Goal: Book appointment/travel/reservation

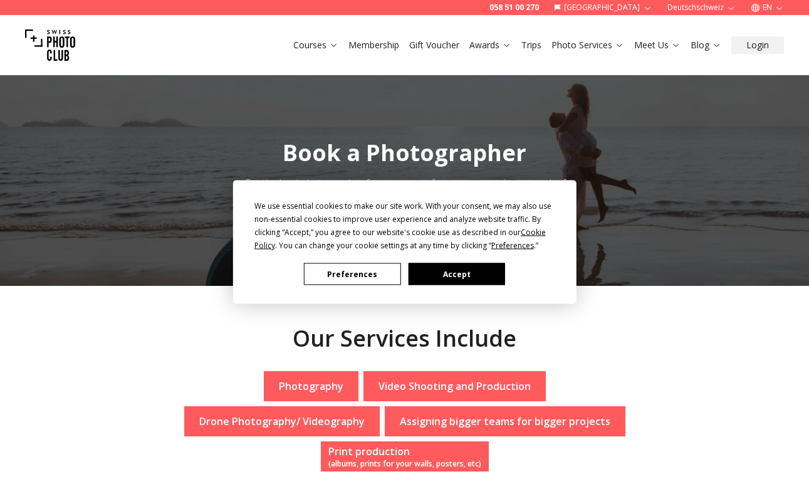
click at [462, 279] on button "Accept" at bounding box center [456, 274] width 96 height 22
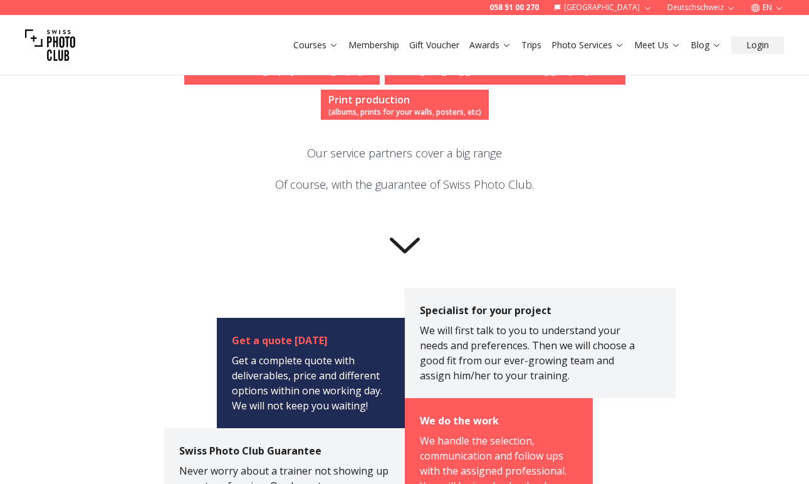
scroll to position [167, 0]
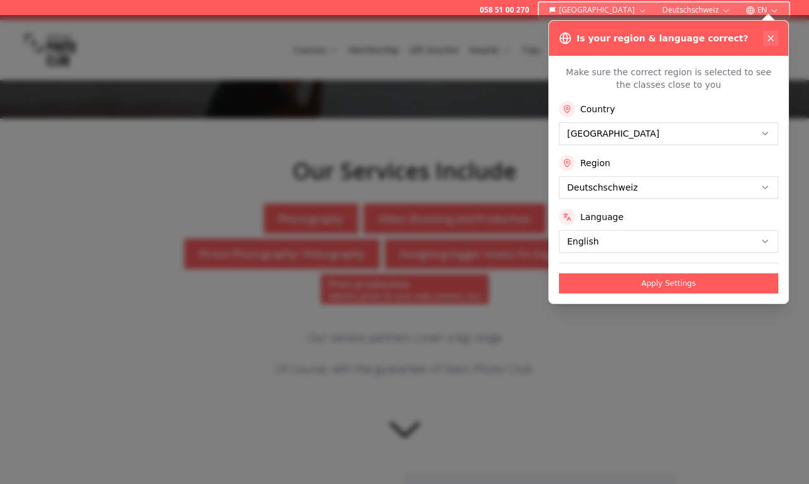
click at [772, 36] on icon at bounding box center [770, 38] width 10 height 10
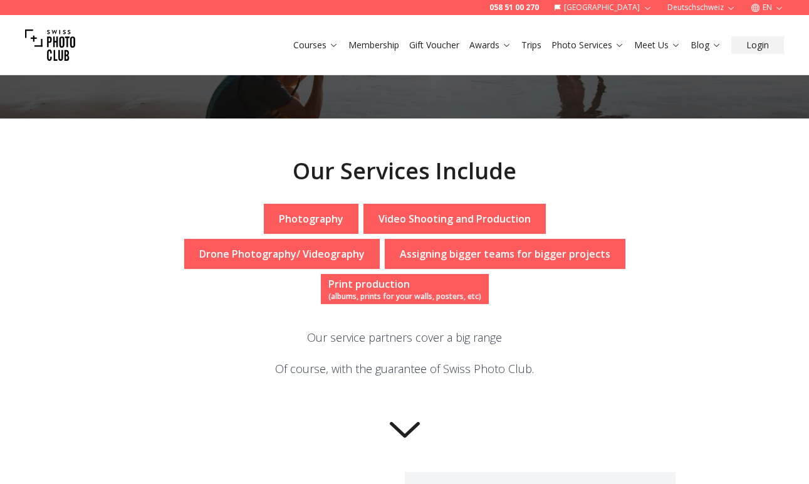
click at [279, 224] on p "Photography" at bounding box center [311, 218] width 65 height 15
click at [279, 211] on p "Photography" at bounding box center [311, 218] width 65 height 15
click at [279, 218] on p "Photography" at bounding box center [311, 218] width 65 height 15
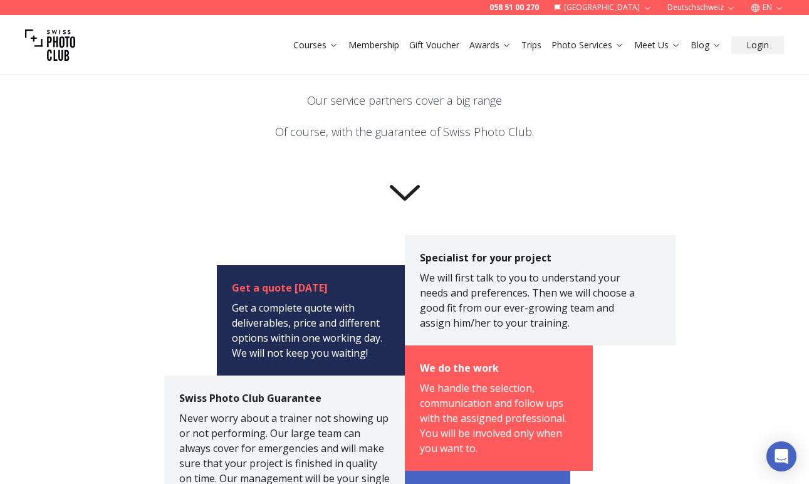
scroll to position [484, 0]
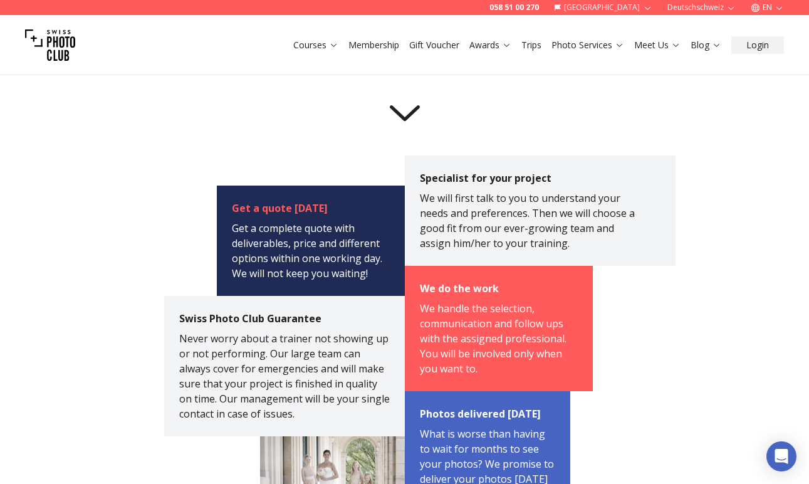
click at [402, 87] on icon at bounding box center [405, 110] width 50 height 50
click at [402, 105] on icon at bounding box center [405, 113] width 30 height 16
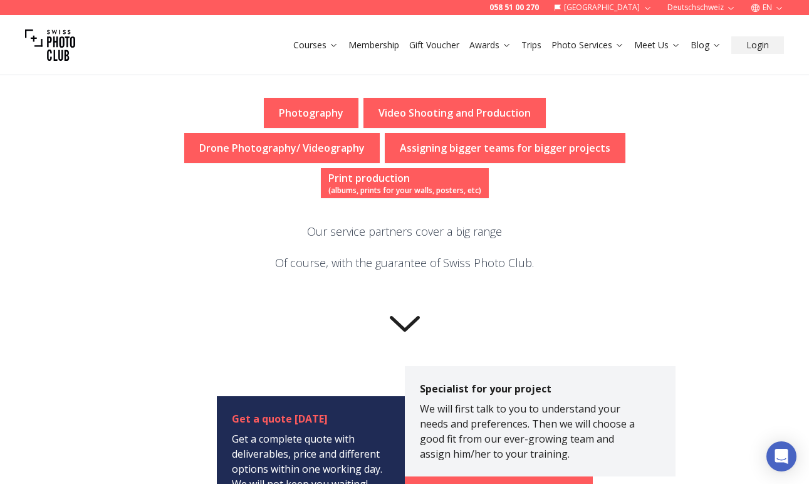
scroll to position [69, 0]
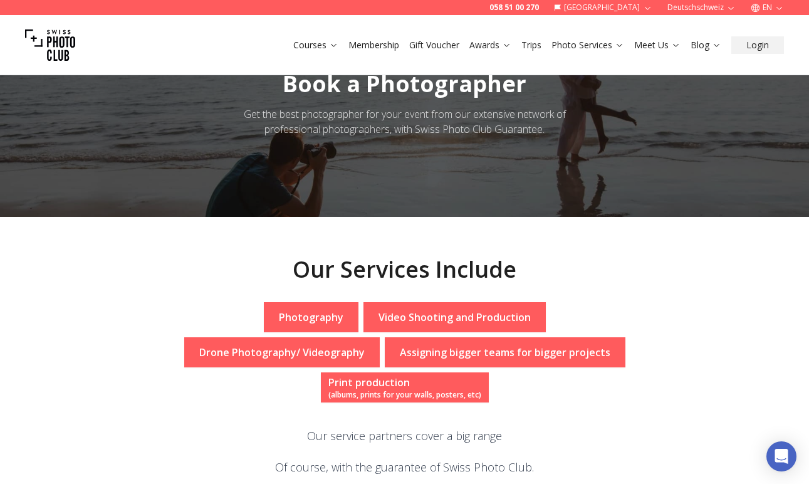
click at [279, 314] on p "Photography" at bounding box center [311, 316] width 65 height 15
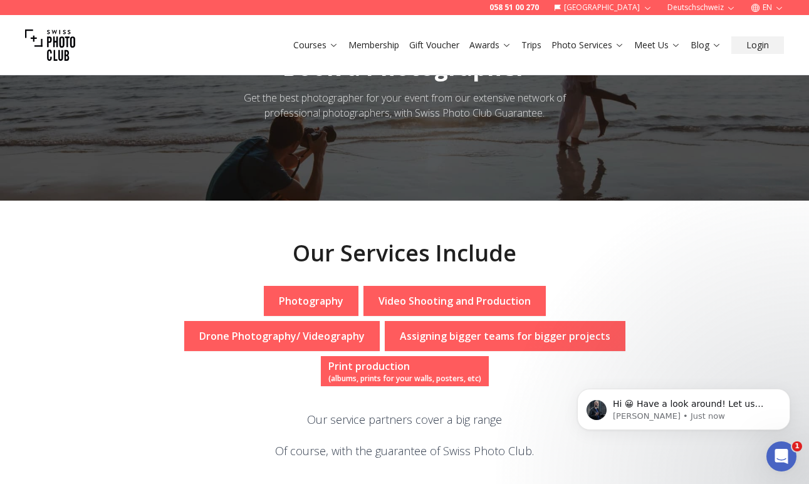
scroll to position [0, 0]
